Goal: Task Accomplishment & Management: Use online tool/utility

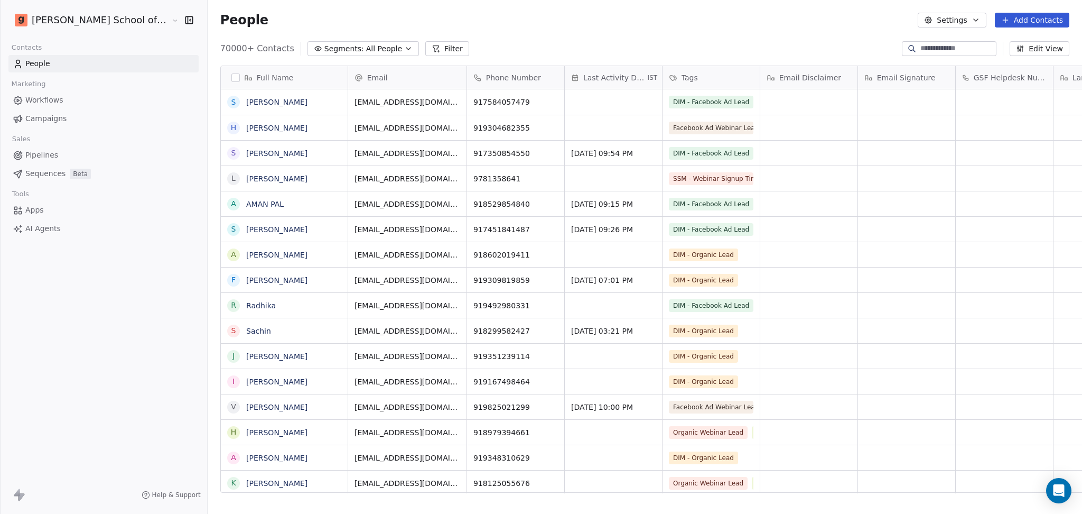
scroll to position [441, 905]
click at [951, 13] on button "Settings" at bounding box center [952, 20] width 68 height 15
click at [948, 74] on span "Import" at bounding box center [959, 76] width 24 height 11
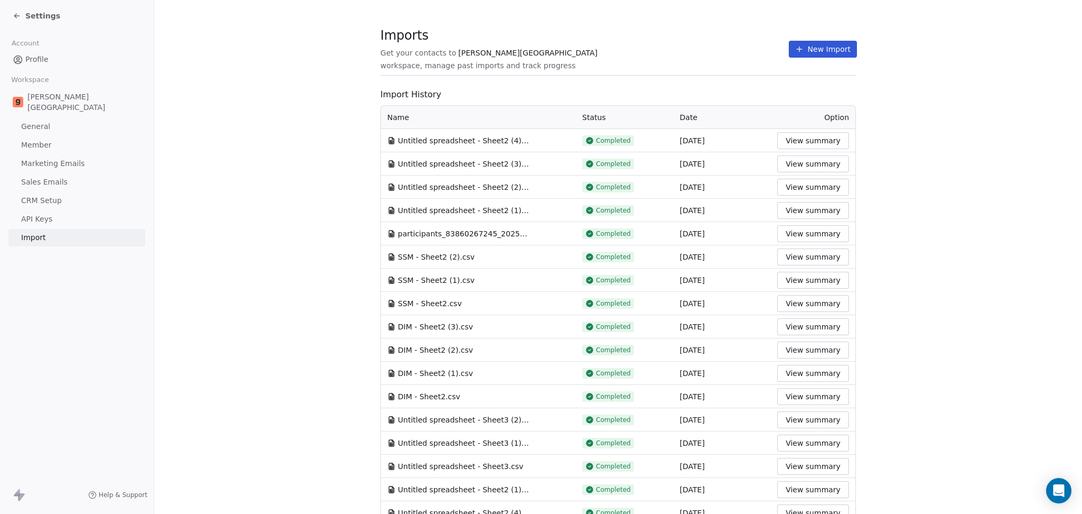
click at [732, 62] on section "Imports Get your contacts to [PERSON_NAME] School workspace, manage past import…" at bounding box center [618, 55] width 476 height 42
click at [789, 54] on button "New Import" at bounding box center [823, 49] width 68 height 17
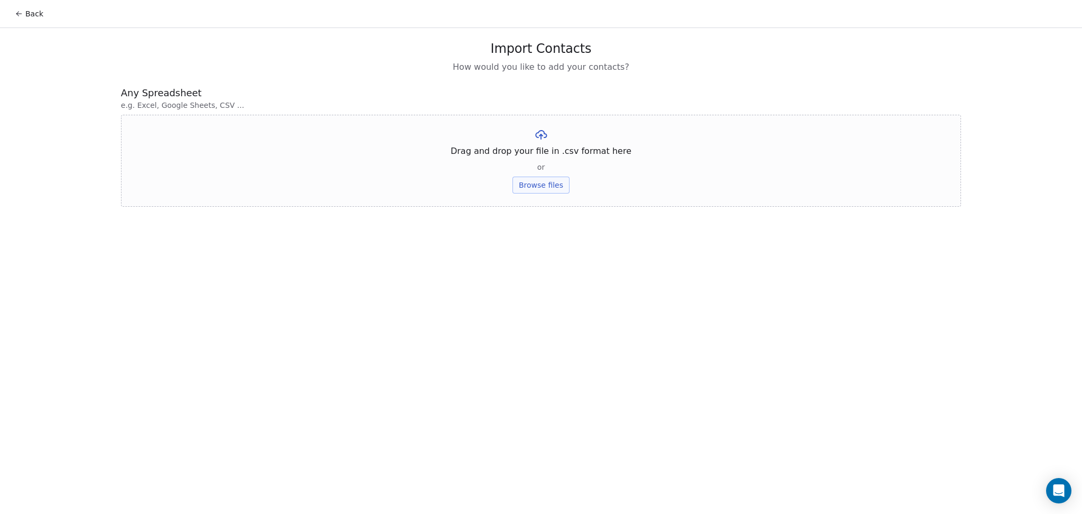
click at [542, 191] on button "Browse files" at bounding box center [541, 185] width 57 height 17
click at [537, 157] on button "Upload" at bounding box center [541, 155] width 39 height 17
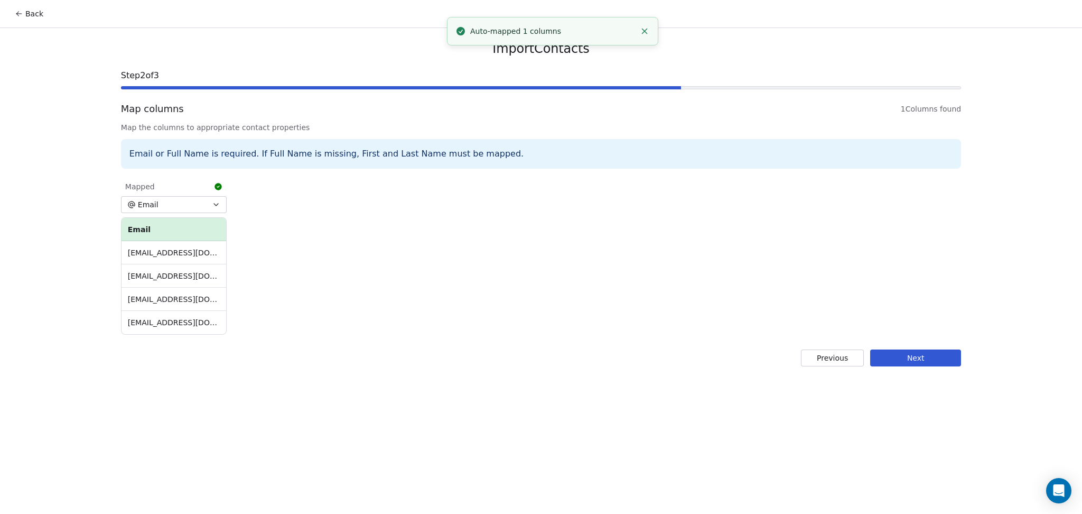
click at [922, 368] on div "Import Contacts Step 2 of 3 Map columns 1 Columns found Map the columns to appr…" at bounding box center [541, 203] width 866 height 351
click at [911, 359] on button "Next" at bounding box center [915, 357] width 91 height 17
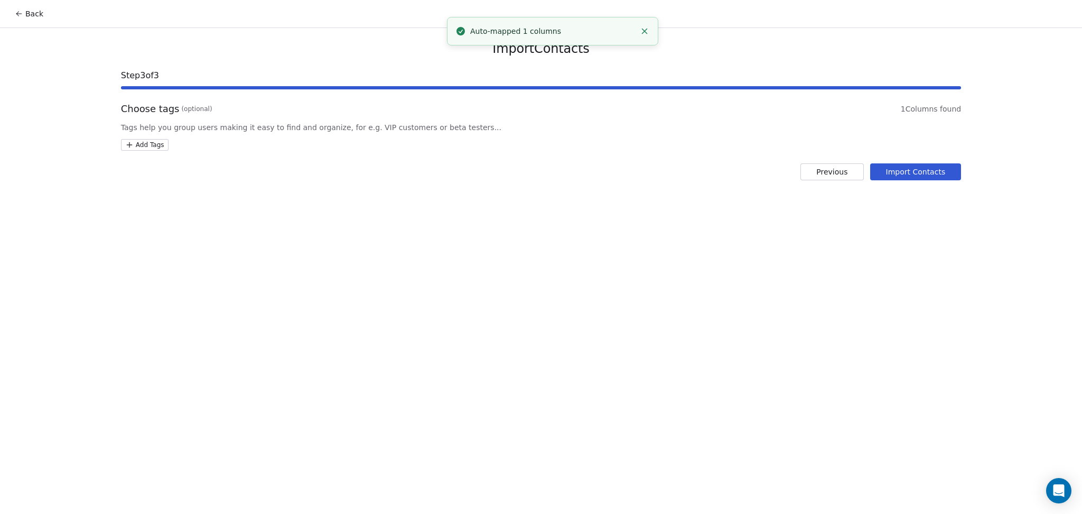
click at [157, 136] on div "Choose tags (optional) 1 Columns found Tags help you group users making it easy…" at bounding box center [541, 126] width 840 height 49
click at [157, 148] on html "Back Import Contacts Step 3 of 3 Choose tags (optional) 1 Columns found Tags he…" at bounding box center [541, 257] width 1082 height 514
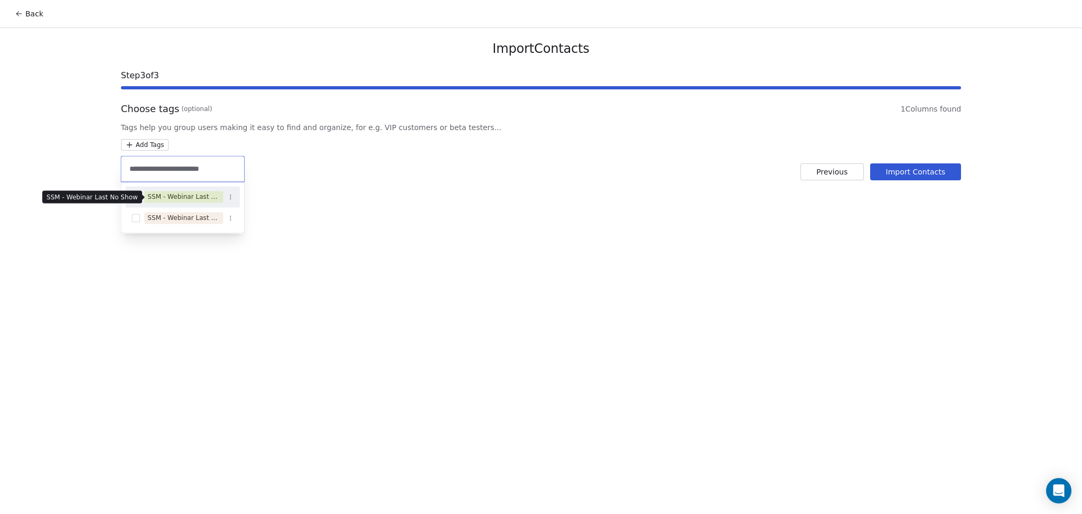
type input "**********"
click at [206, 201] on div "SSM - Webinar Last No Show" at bounding box center [183, 197] width 72 height 10
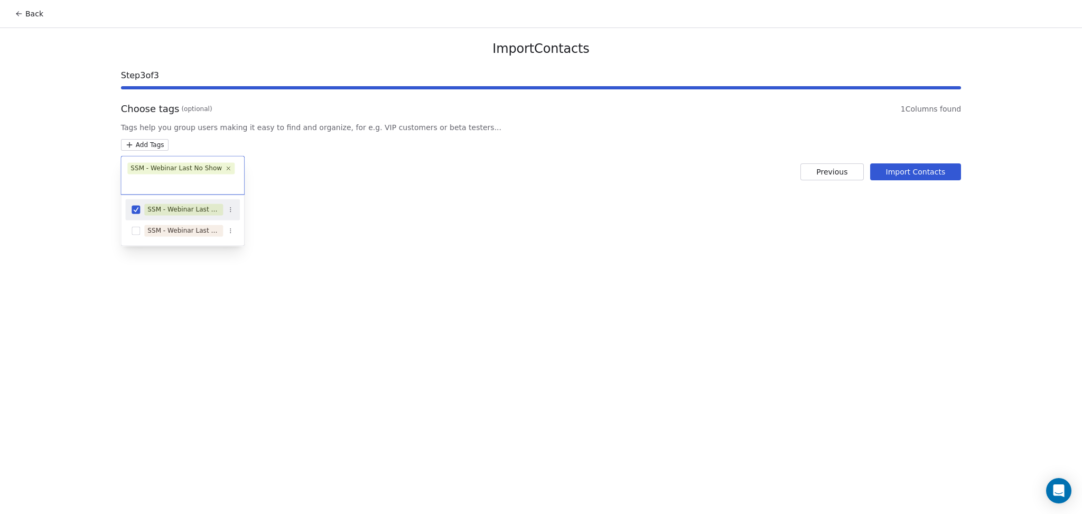
click at [558, 218] on html "Back Import Contacts Step 3 of 3 Choose tags (optional) 1 Columns found Tags he…" at bounding box center [541, 257] width 1082 height 514
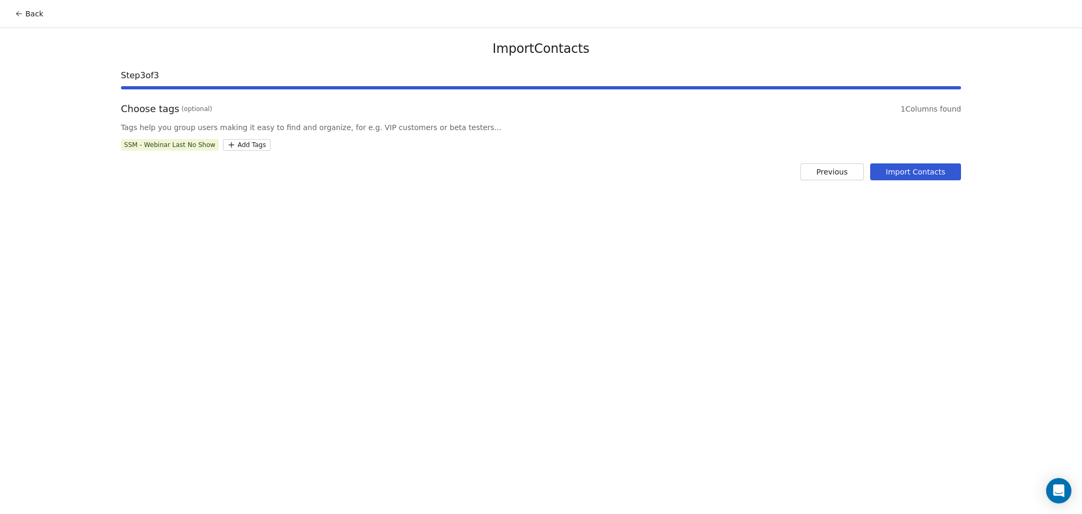
click at [890, 180] on div "Import Contacts Step 3 of 3 Choose tags (optional) 1 Columns found Tags help yo…" at bounding box center [541, 110] width 866 height 165
click at [882, 172] on button "Import Contacts" at bounding box center [915, 171] width 91 height 17
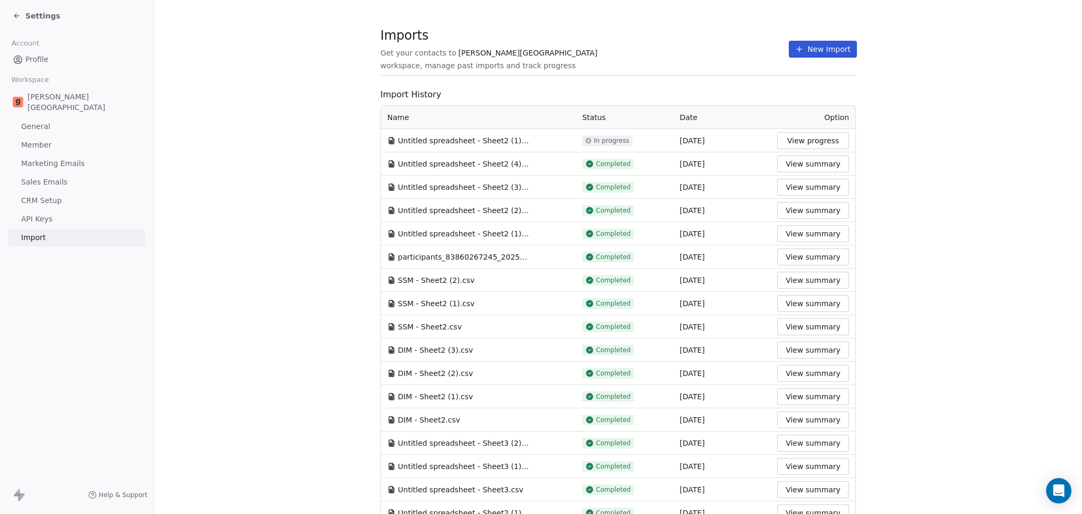
click at [530, 77] on div "Imports Get your contacts to [PERSON_NAME] School workspace, manage past import…" at bounding box center [618, 477] width 476 height 886
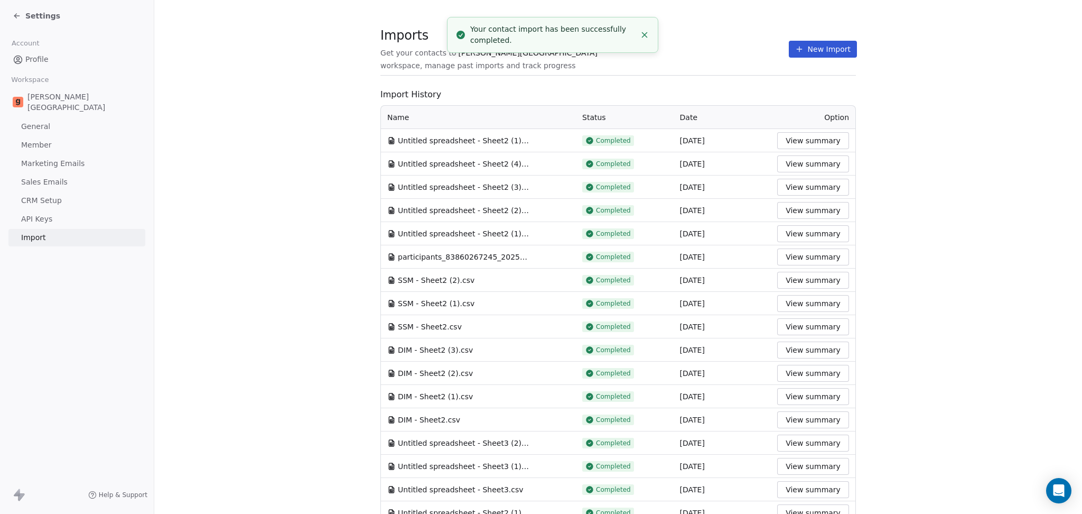
click at [789, 53] on button "New Import" at bounding box center [823, 49] width 68 height 17
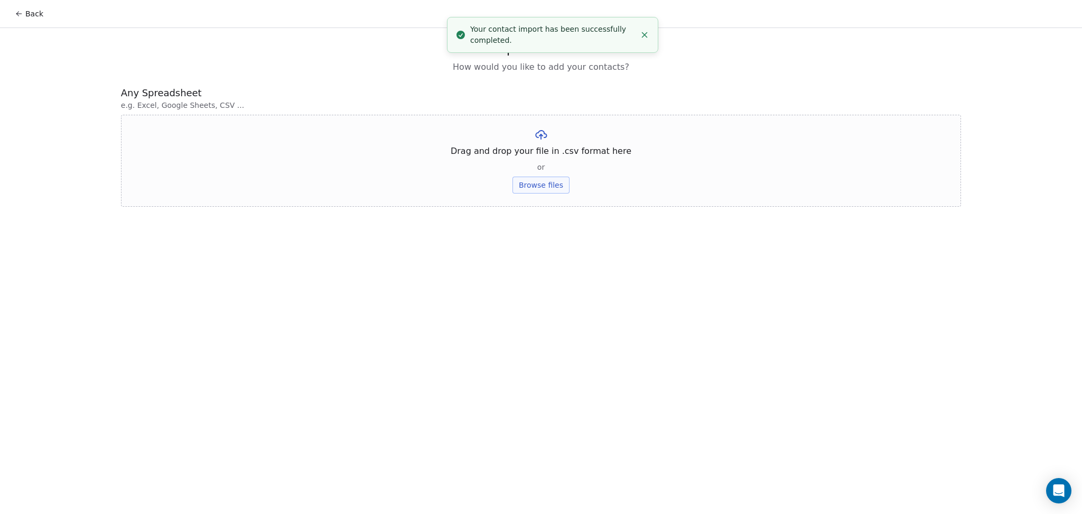
click at [541, 185] on button "Browse files" at bounding box center [541, 185] width 57 height 17
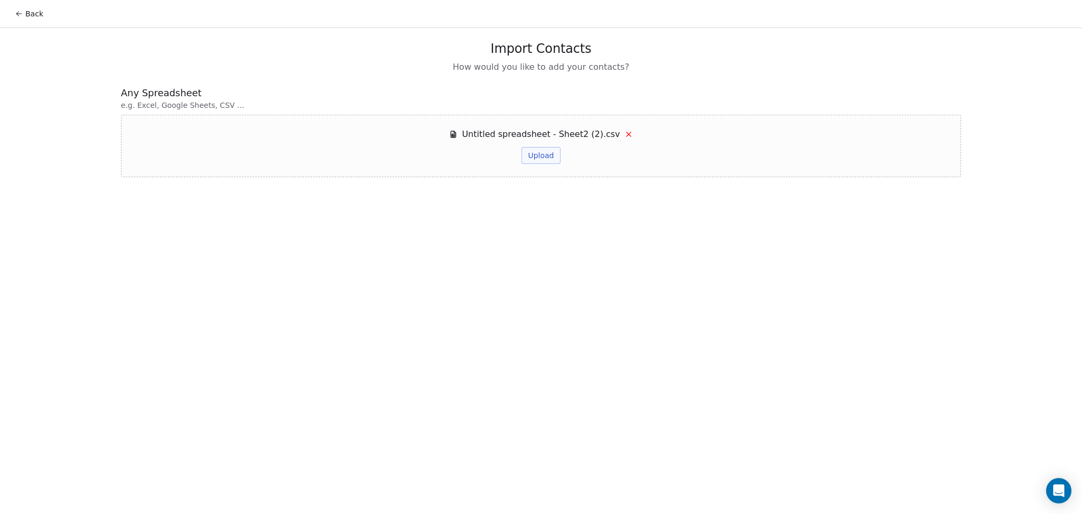
click at [540, 166] on div "Untitled spreadsheet - Sheet2 (2).csv Upload" at bounding box center [541, 146] width 840 height 62
click at [538, 152] on button "Upload" at bounding box center [541, 155] width 39 height 17
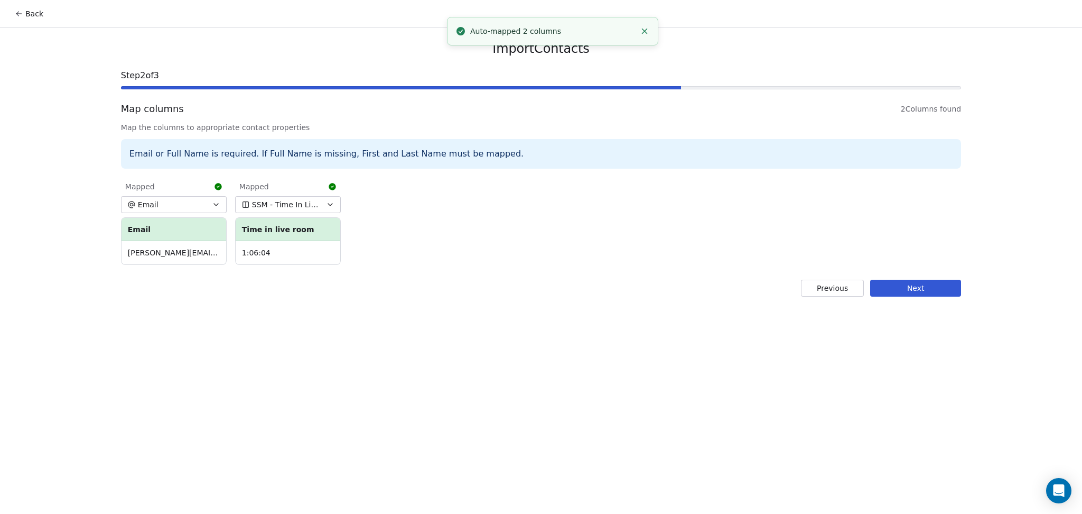
click at [919, 295] on button "Next" at bounding box center [915, 288] width 91 height 17
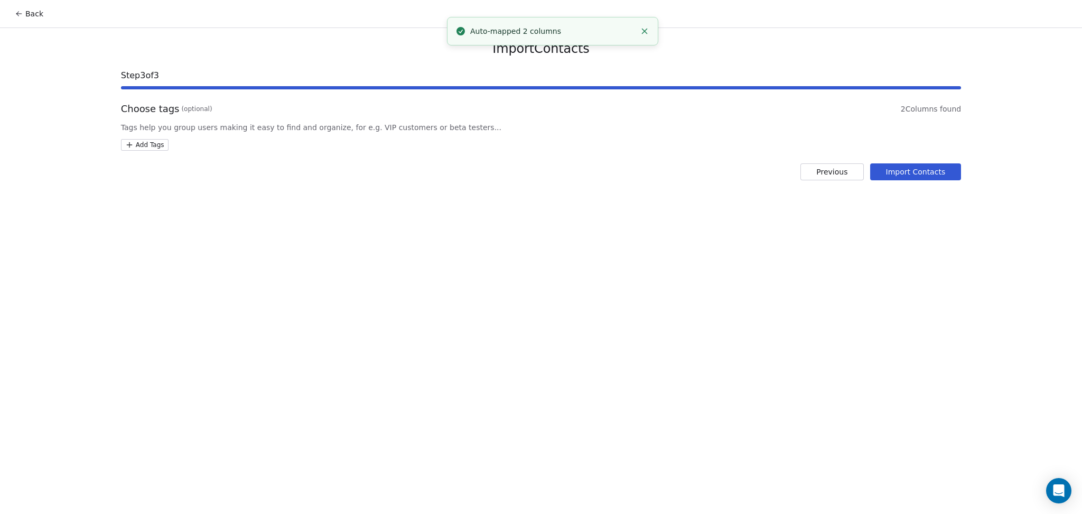
click at [158, 145] on html "Back Import Contacts Step 3 of 3 Choose tags (optional) 2 Columns found Tags he…" at bounding box center [541, 257] width 1082 height 514
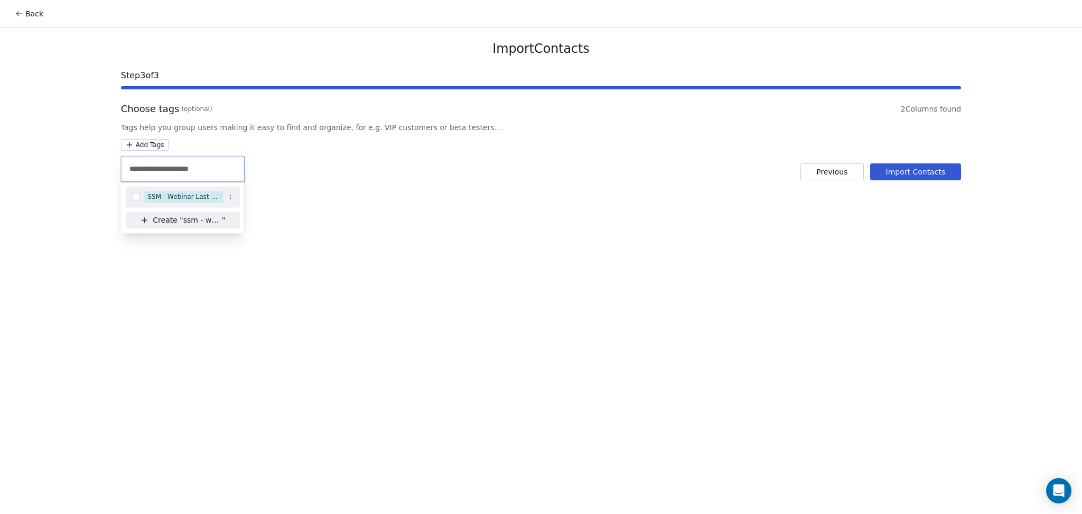
type input "**********"
click at [188, 192] on div "SSM - Webinar Last Hot Lead" at bounding box center [183, 197] width 72 height 10
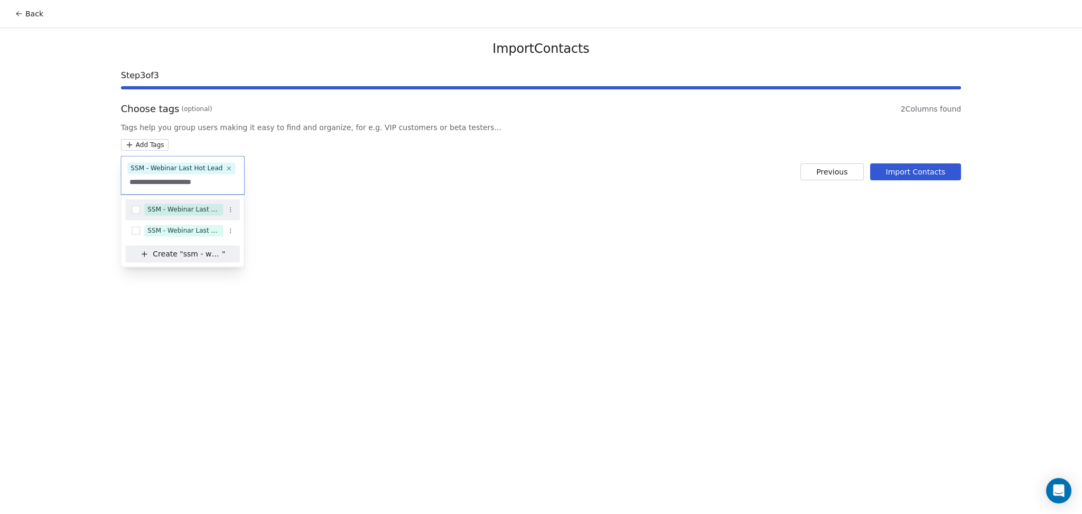
type input "**********"
click at [196, 202] on div "SSM - Webinar Last Attended" at bounding box center [182, 209] width 115 height 17
click at [377, 155] on html "Back Import Contacts Step 3 of 3 Choose tags (optional) 2 Columns found Tags he…" at bounding box center [541, 257] width 1082 height 514
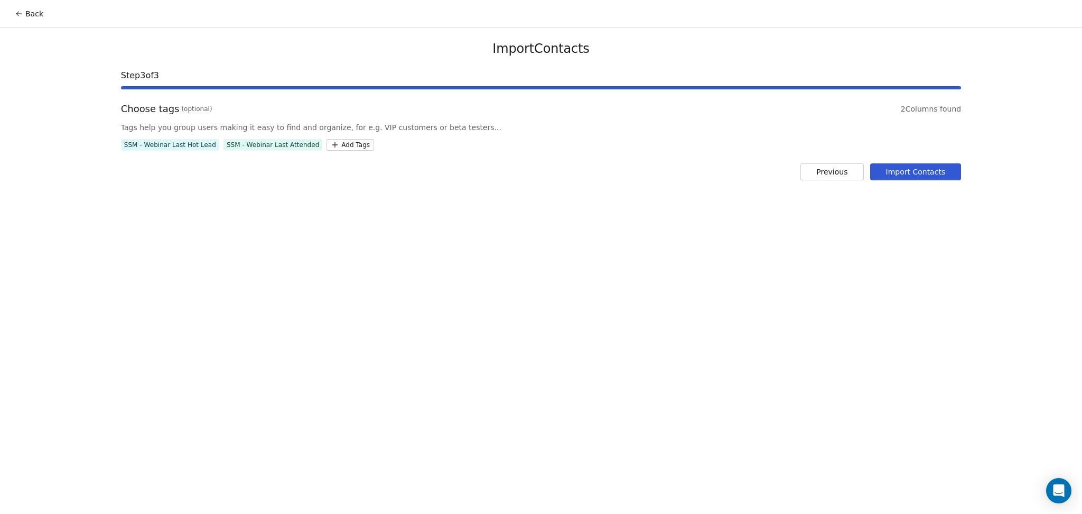
click at [895, 175] on button "Import Contacts" at bounding box center [915, 171] width 91 height 17
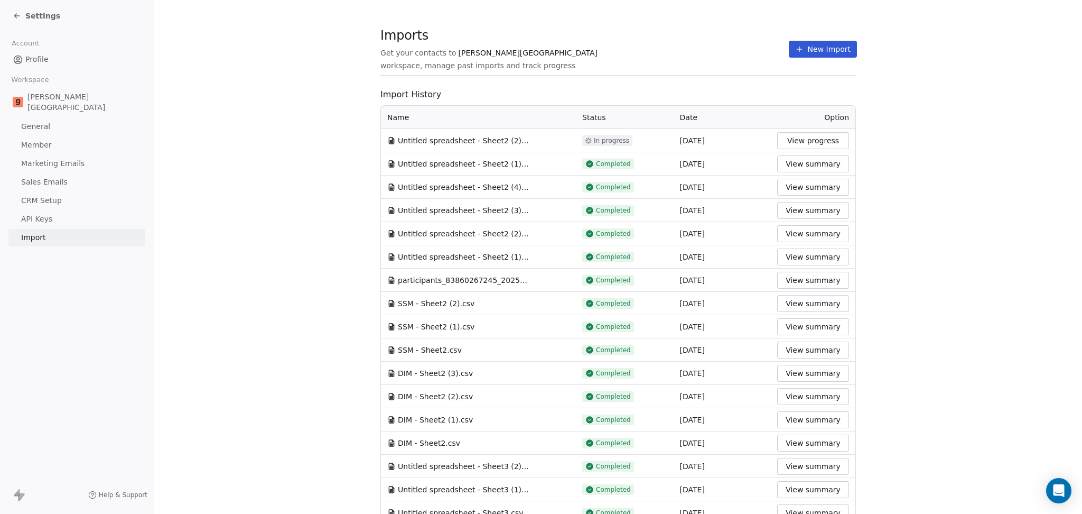
click at [570, 60] on span "workspace, manage past imports and track progress" at bounding box center [477, 65] width 195 height 11
click at [795, 51] on icon at bounding box center [799, 49] width 8 height 8
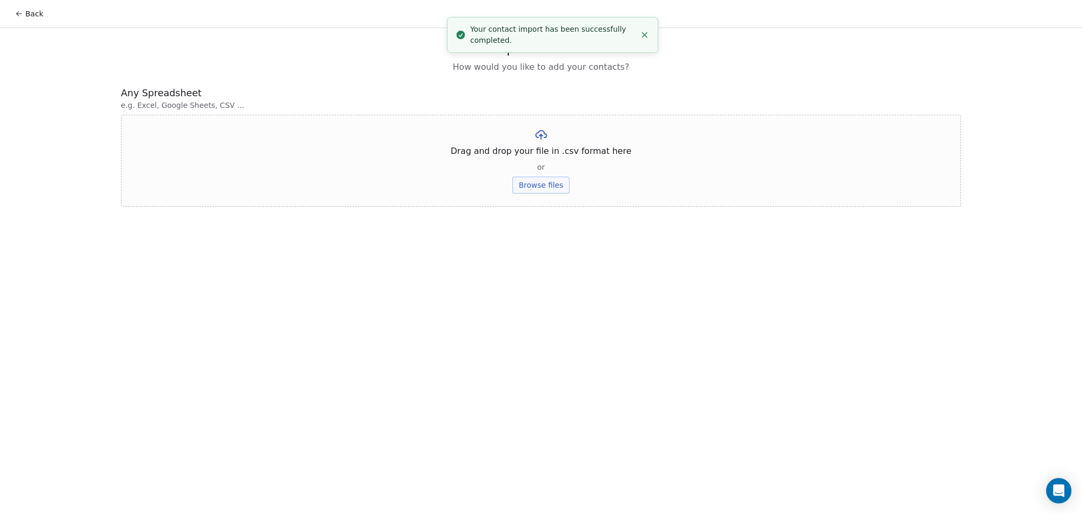
click at [508, 199] on div "Drag and drop your file in .csv format here or Browse files" at bounding box center [541, 161] width 840 height 92
click at [526, 185] on button "Browse files" at bounding box center [541, 185] width 57 height 17
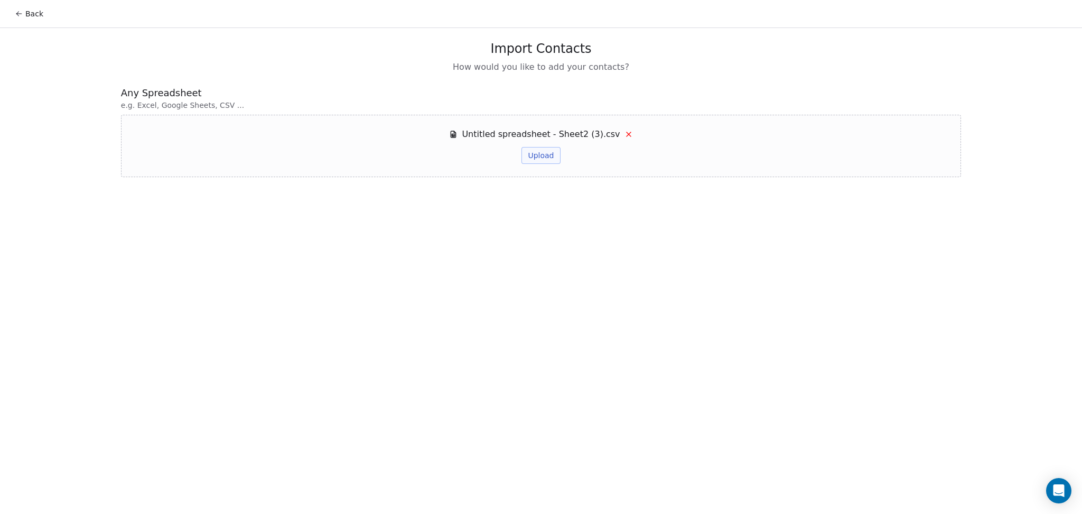
click at [534, 160] on button "Upload" at bounding box center [541, 155] width 39 height 17
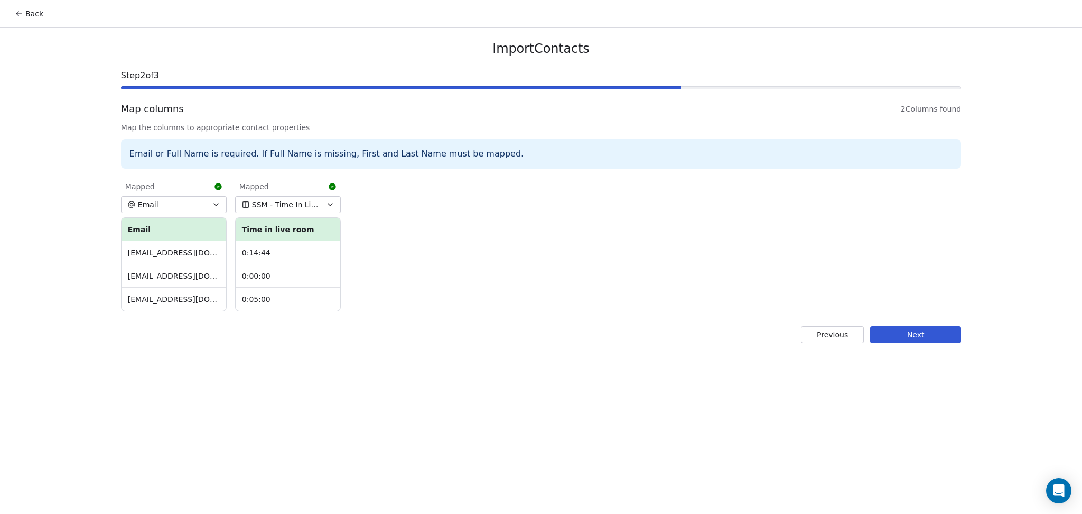
click at [910, 337] on button "Next" at bounding box center [915, 334] width 91 height 17
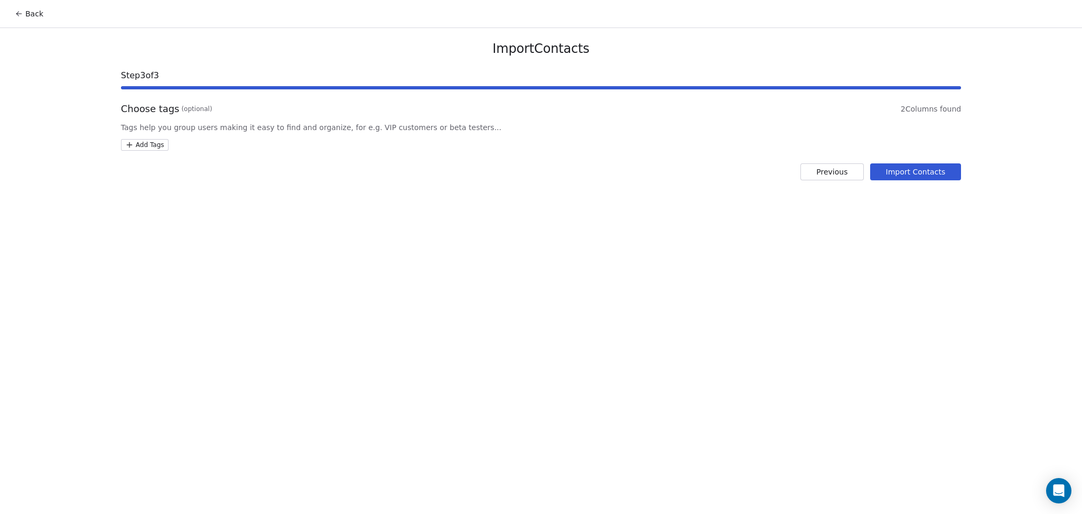
click at [147, 144] on html "Back Import Contacts Step 3 of 3 Choose tags (optional) 2 Columns found Tags he…" at bounding box center [541, 257] width 1082 height 514
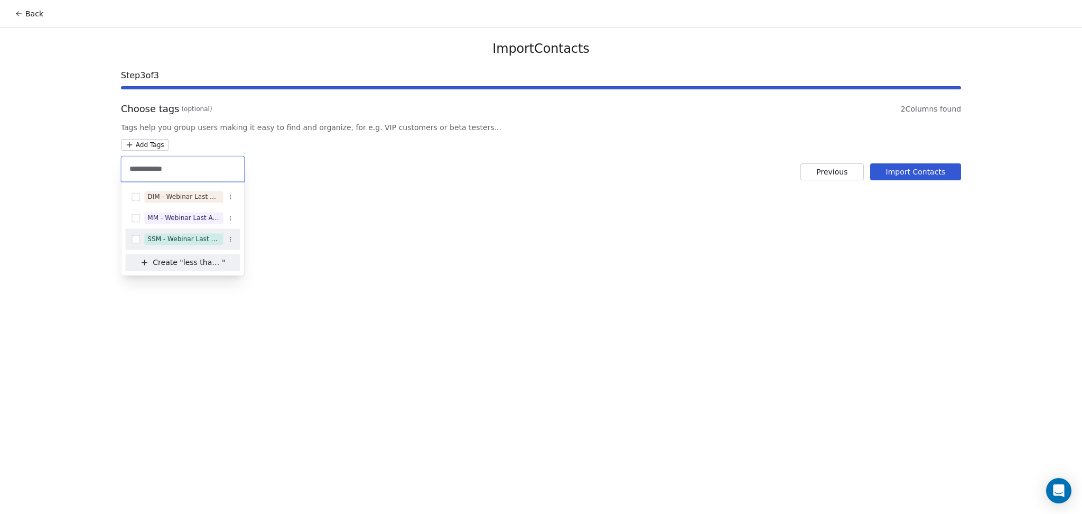
type input "**********"
click at [190, 238] on div "SSM - Webinar Last Attended (Less Than 30 mins)" at bounding box center [183, 239] width 72 height 10
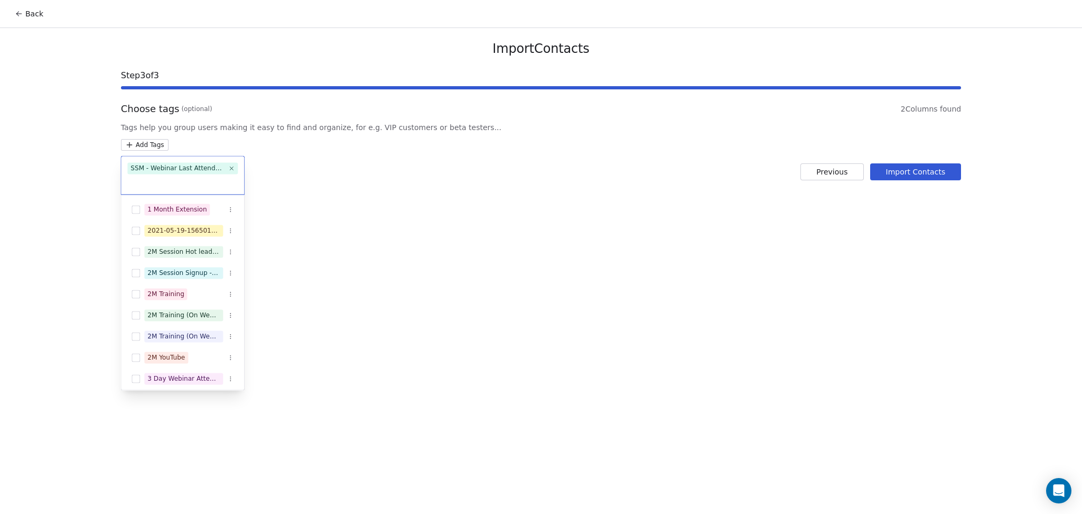
click at [459, 218] on html "Back Import Contacts Step 3 of 3 Choose tags (optional) 2 Columns found Tags he…" at bounding box center [541, 257] width 1082 height 514
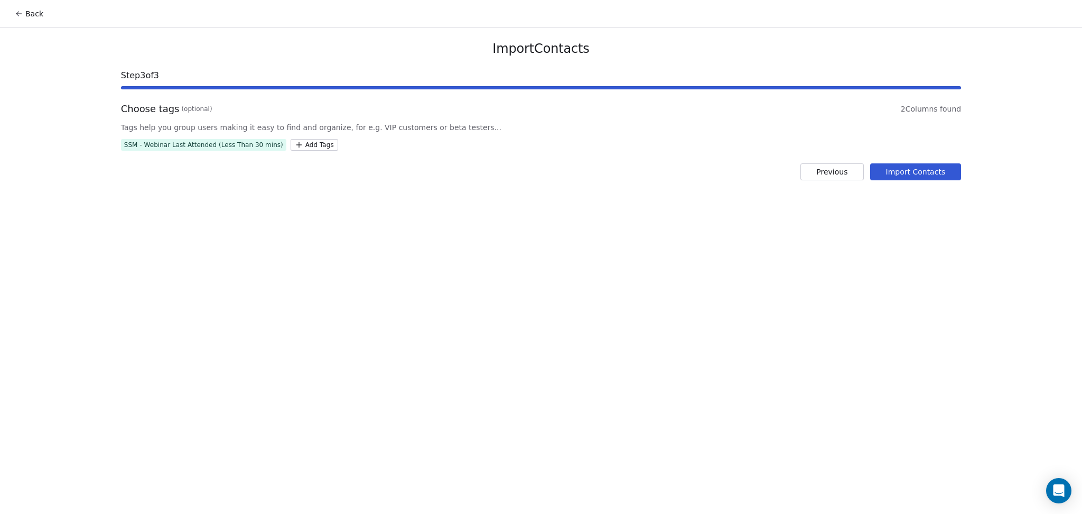
click at [949, 165] on button "Import Contacts" at bounding box center [915, 171] width 91 height 17
